Goal: Information Seeking & Learning: Learn about a topic

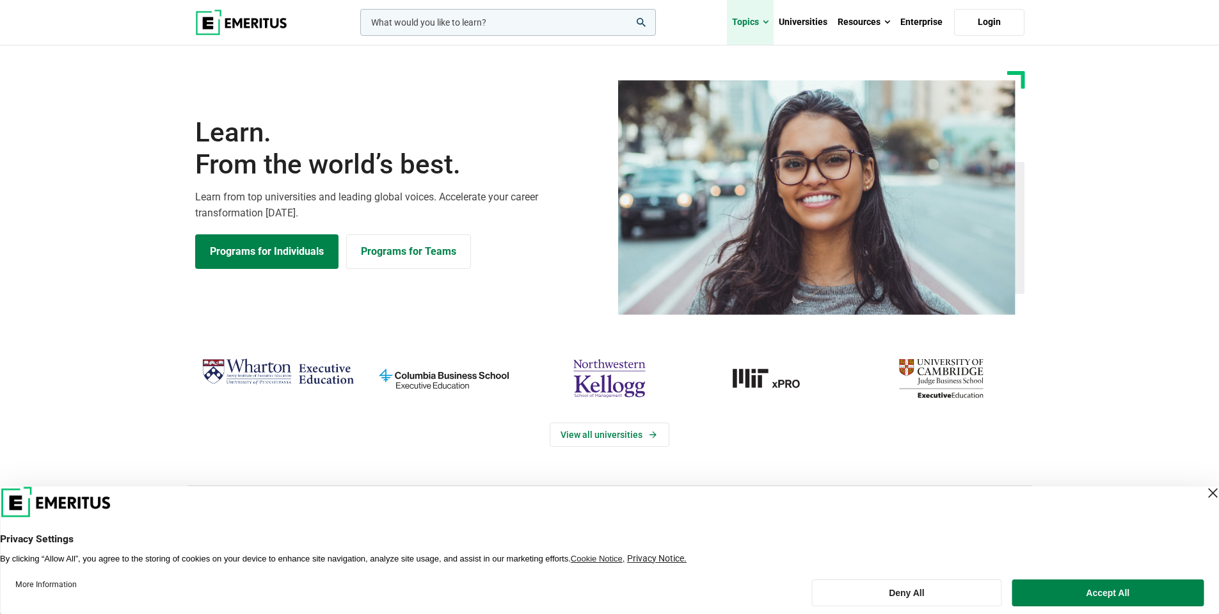
click at [754, 21] on link "Topics" at bounding box center [750, 22] width 47 height 45
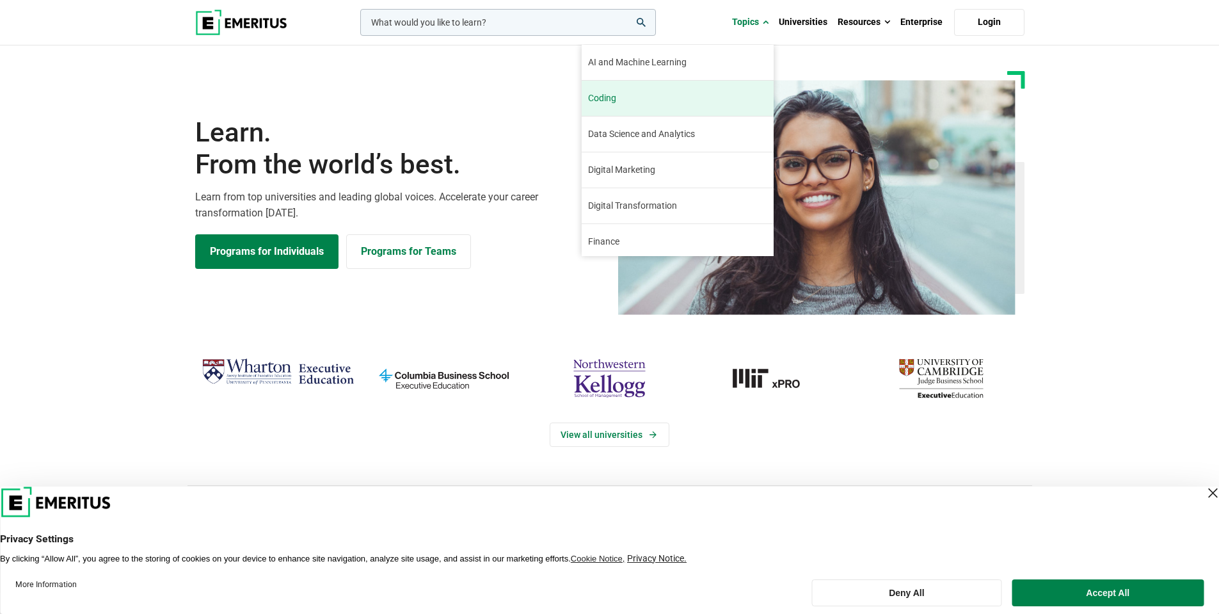
click at [709, 98] on link "Coding The world of coding has been changing rapidly in recent years. While cod…" at bounding box center [678, 98] width 192 height 35
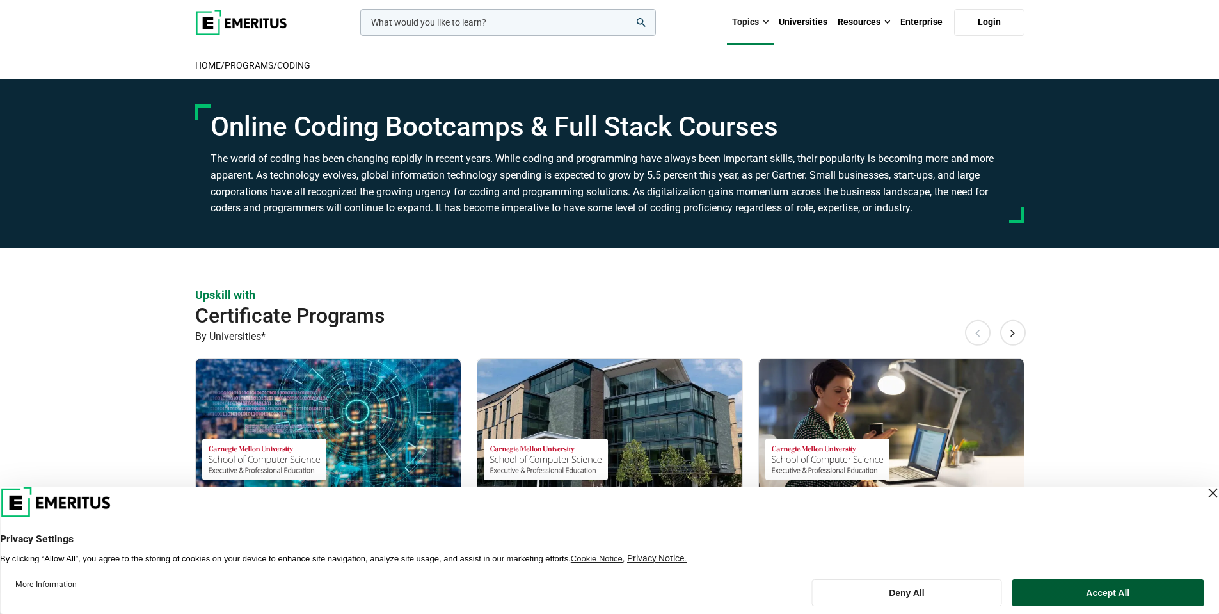
click at [1103, 602] on button "Accept All" at bounding box center [1107, 592] width 191 height 27
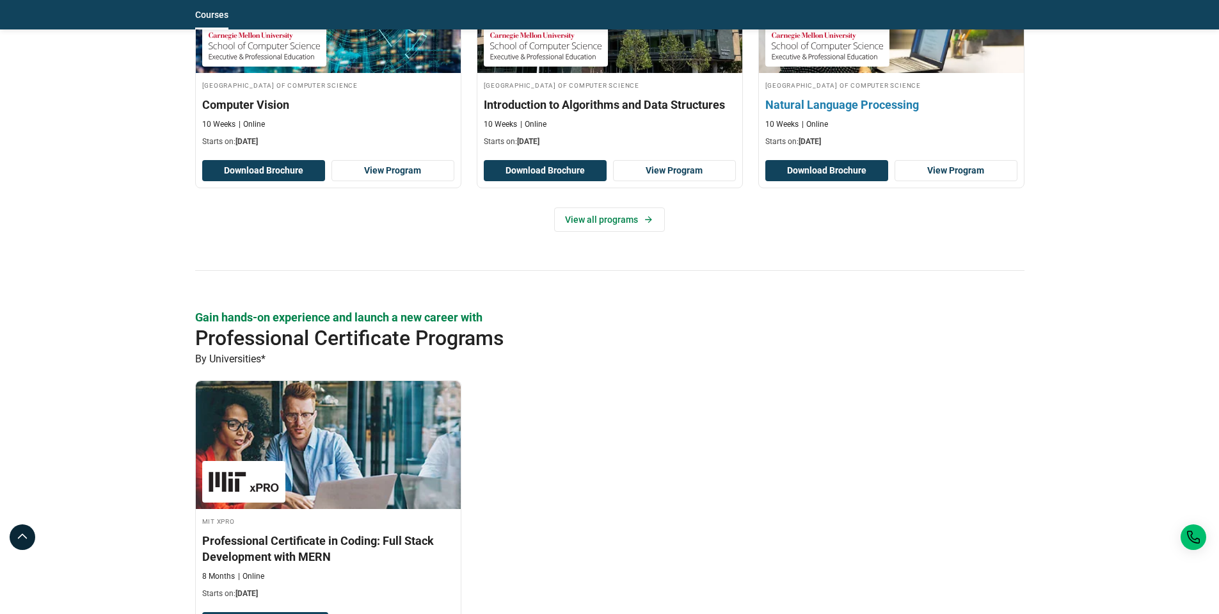
scroll to position [256, 0]
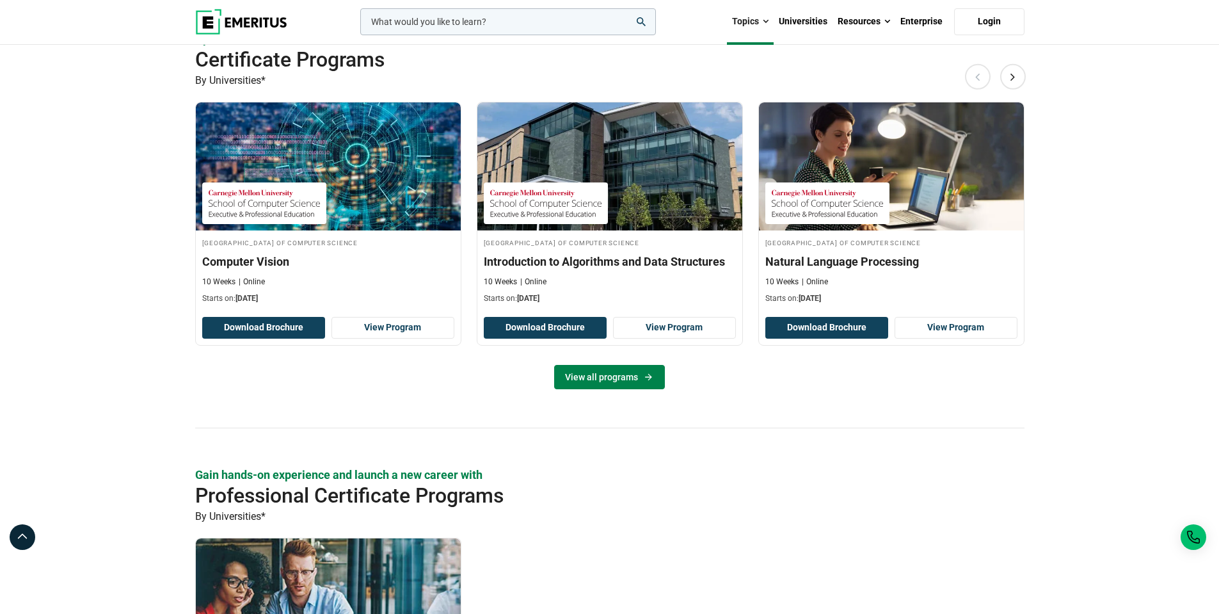
click at [624, 379] on link "View all programs" at bounding box center [609, 377] width 111 height 24
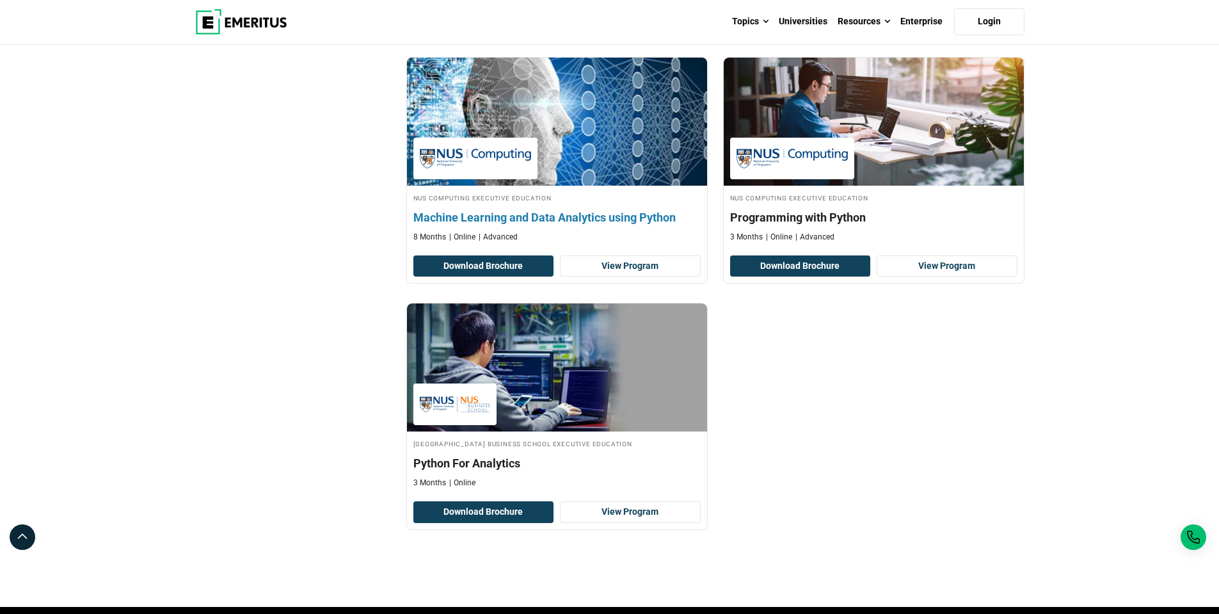
scroll to position [640, 0]
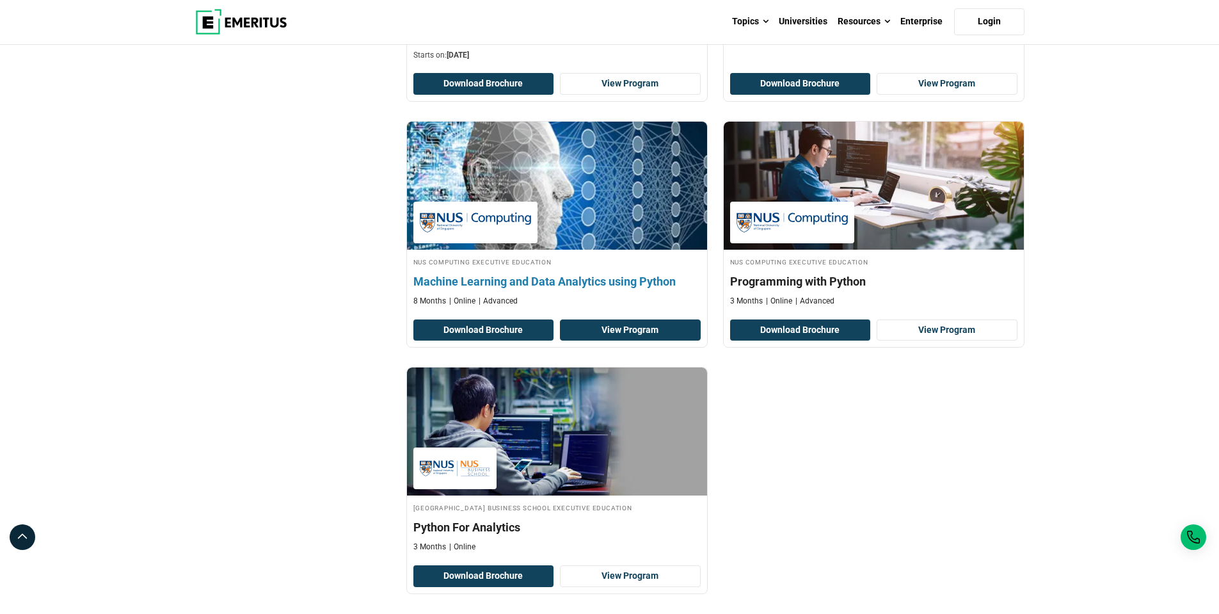
click at [624, 326] on link "View Program" at bounding box center [630, 330] width 141 height 22
drag, startPoint x: 580, startPoint y: 321, endPoint x: 612, endPoint y: 328, distance: 33.4
